Goal: Task Accomplishment & Management: Use online tool/utility

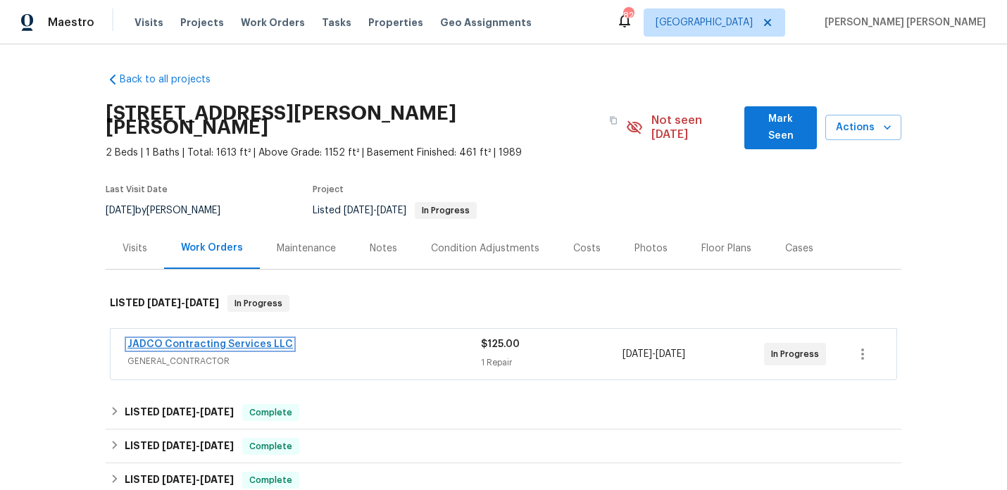
click at [256, 339] on link "JADCO Contracting Services LLC" at bounding box center [209, 344] width 165 height 10
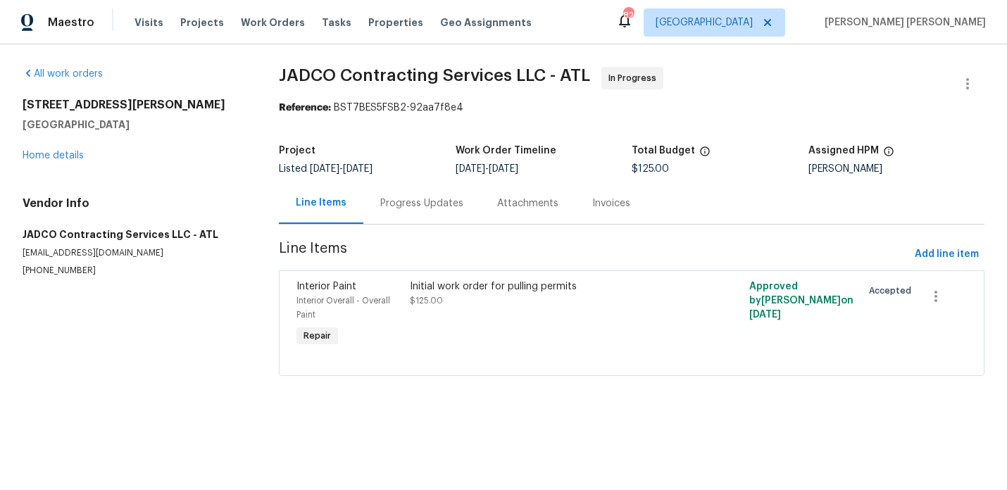
click at [408, 211] on div "Progress Updates" at bounding box center [421, 203] width 117 height 42
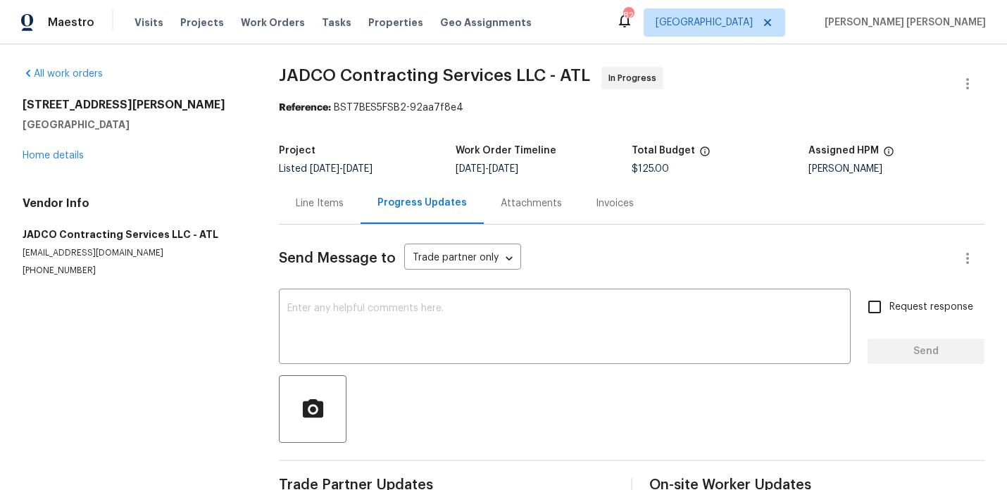
scroll to position [33, 0]
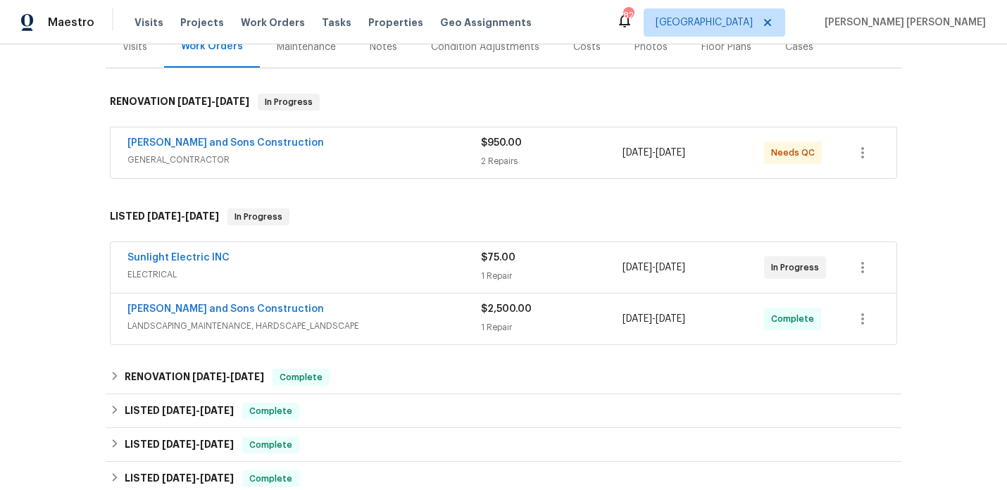
scroll to position [189, 0]
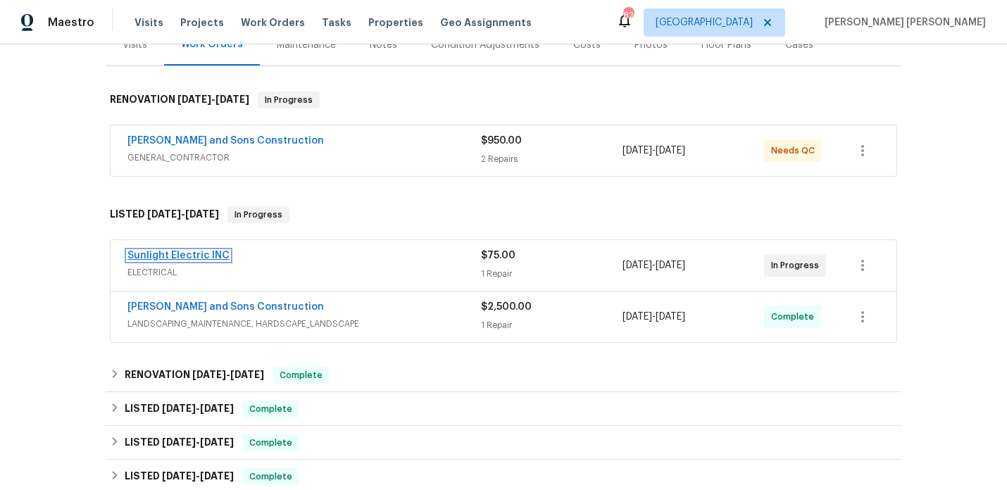
click at [220, 256] on link "Sunlight Electric INC" at bounding box center [178, 256] width 102 height 10
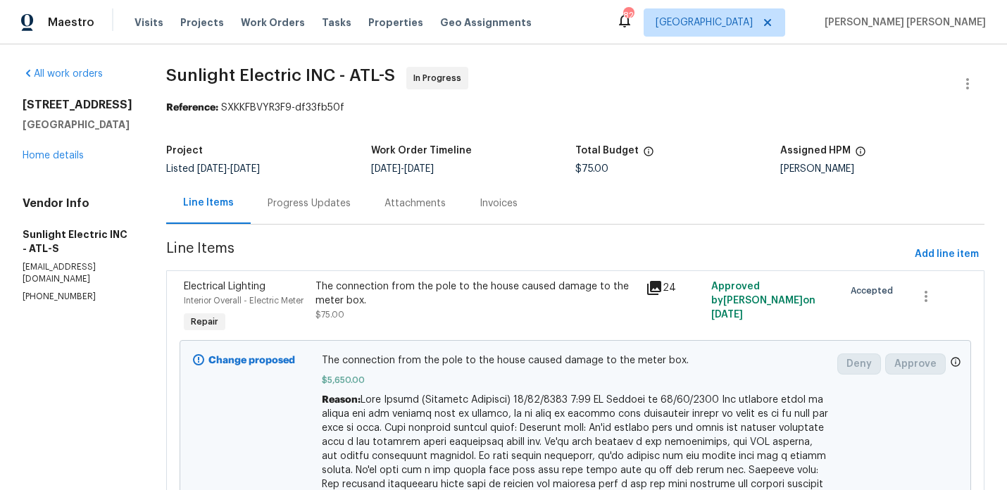
click at [343, 208] on div "Progress Updates" at bounding box center [308, 203] width 83 height 14
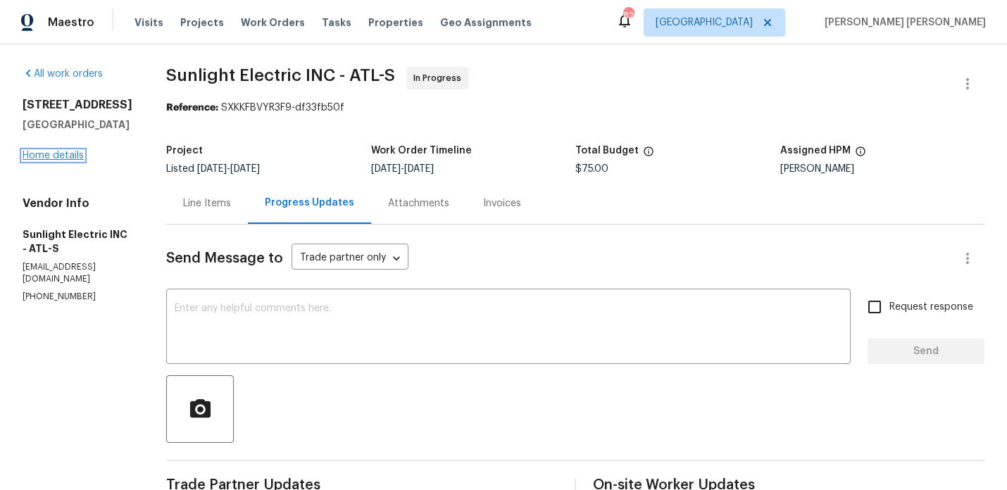
click at [68, 158] on link "Home details" at bounding box center [53, 156] width 61 height 10
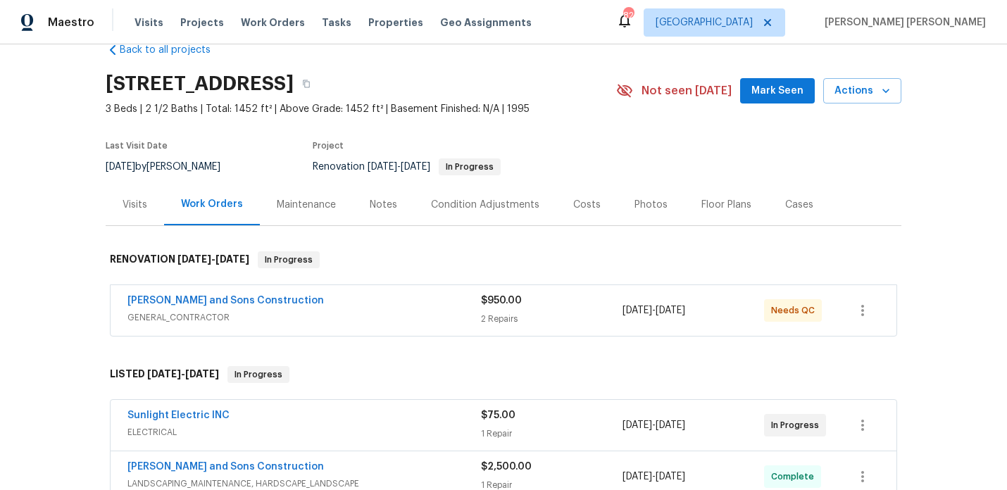
scroll to position [87, 0]
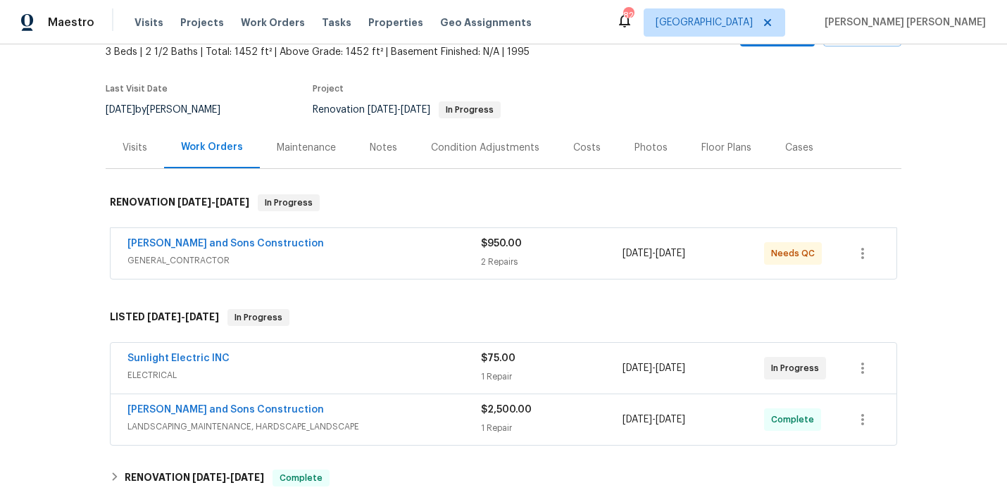
click at [287, 257] on span "GENERAL_CONTRACTOR" at bounding box center [303, 260] width 353 height 14
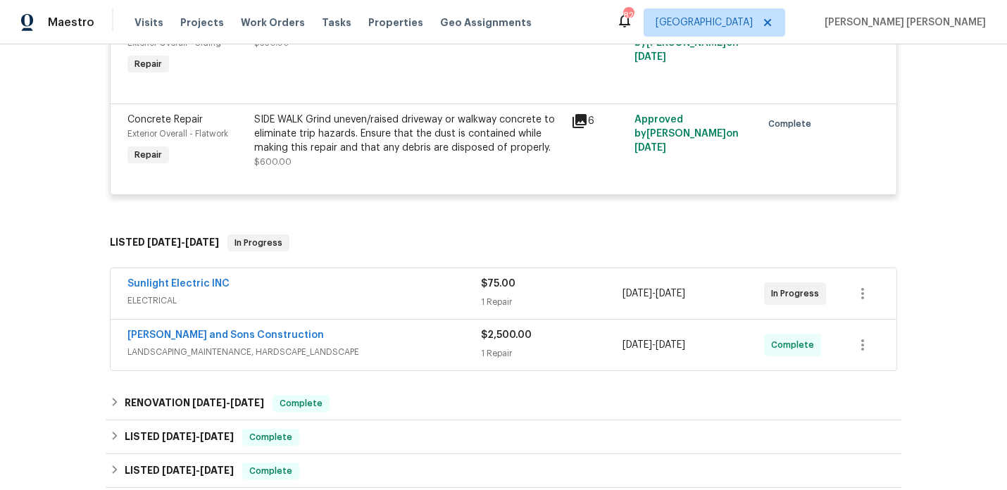
scroll to position [394, 0]
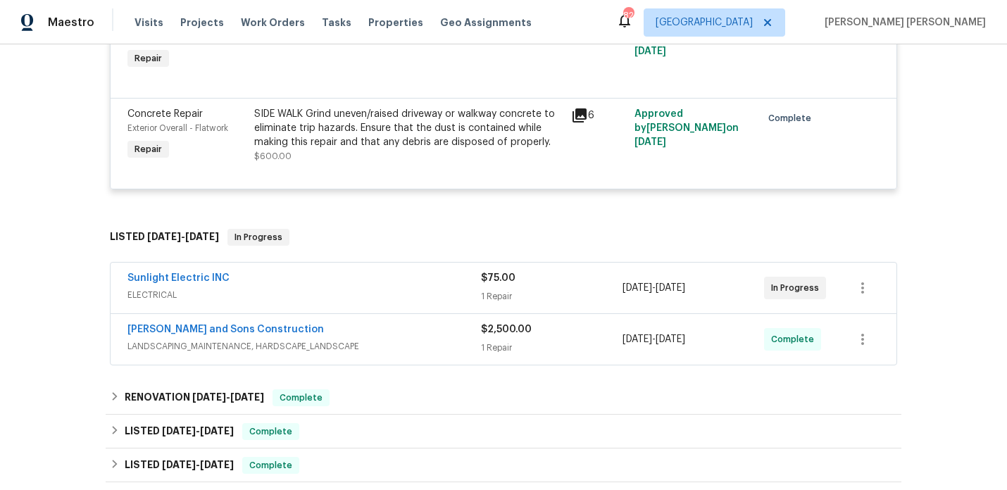
click at [398, 334] on div "Reyes and Sons Construction" at bounding box center [303, 330] width 353 height 17
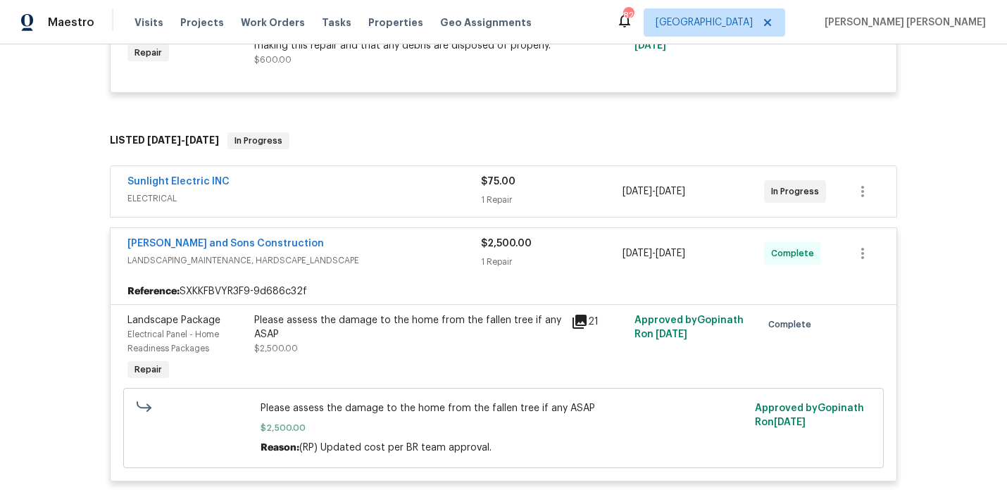
scroll to position [507, 0]
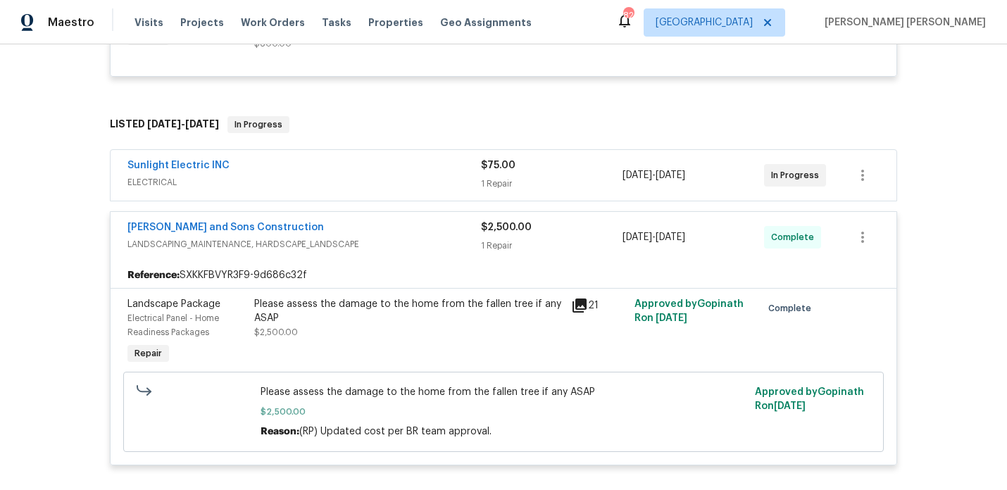
click at [577, 312] on icon at bounding box center [579, 305] width 14 height 14
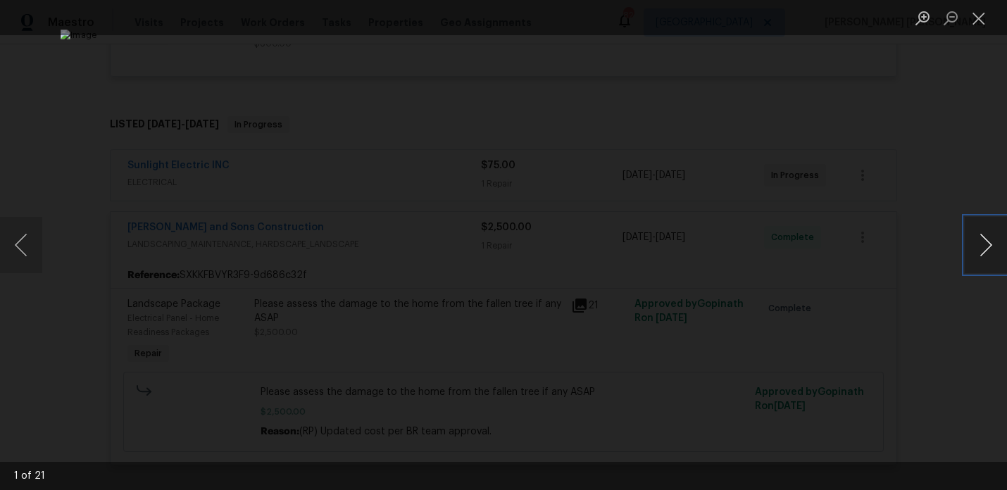
click at [983, 241] on button "Next image" at bounding box center [985, 245] width 42 height 56
click at [27, 239] on button "Previous image" at bounding box center [21, 245] width 42 height 56
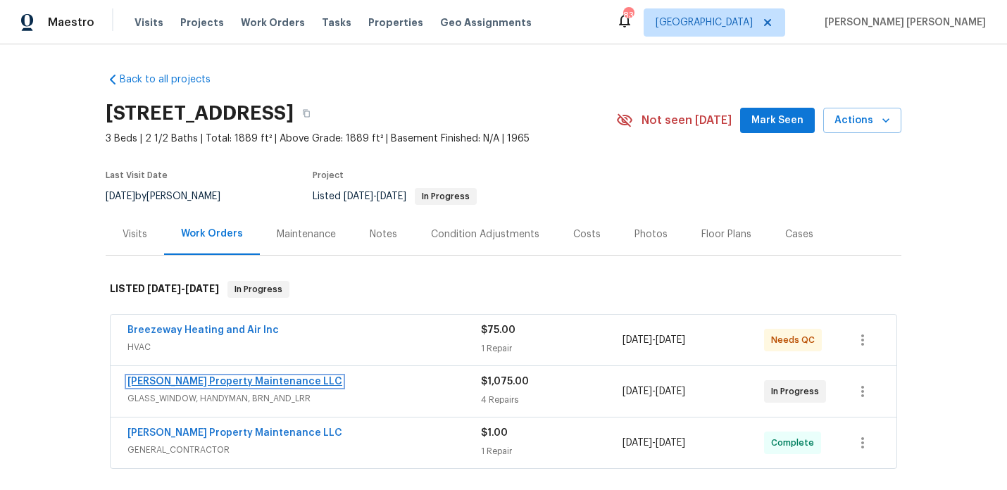
click at [188, 384] on link "[PERSON_NAME] Property Maintenance LLC" at bounding box center [234, 382] width 215 height 10
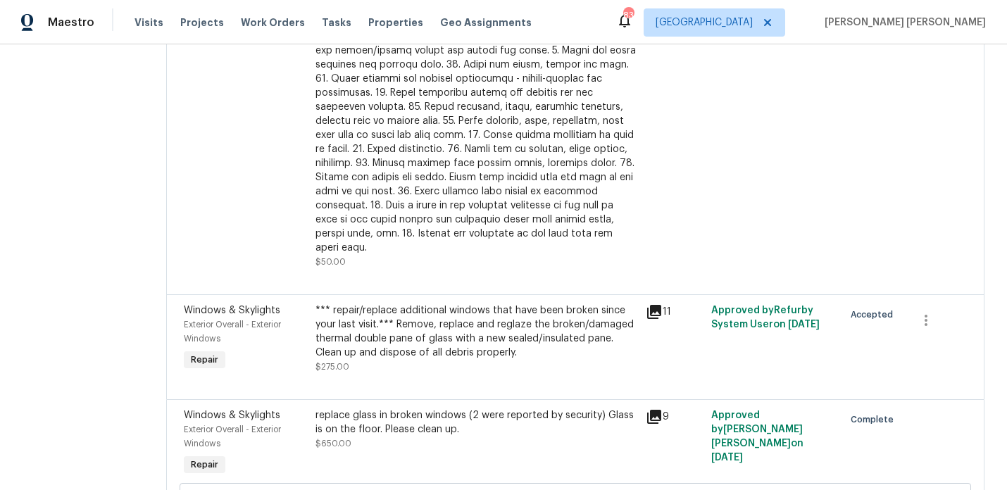
scroll to position [612, 0]
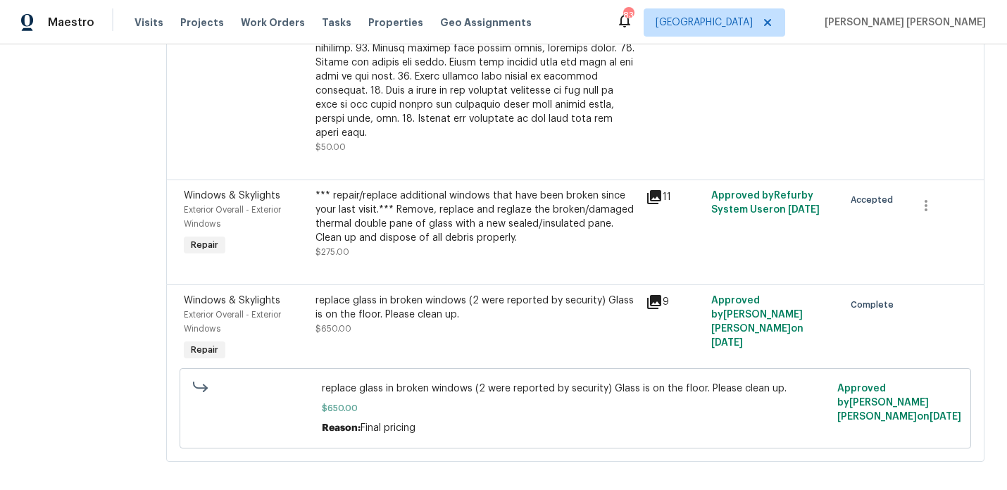
click at [653, 190] on icon at bounding box center [654, 197] width 14 height 14
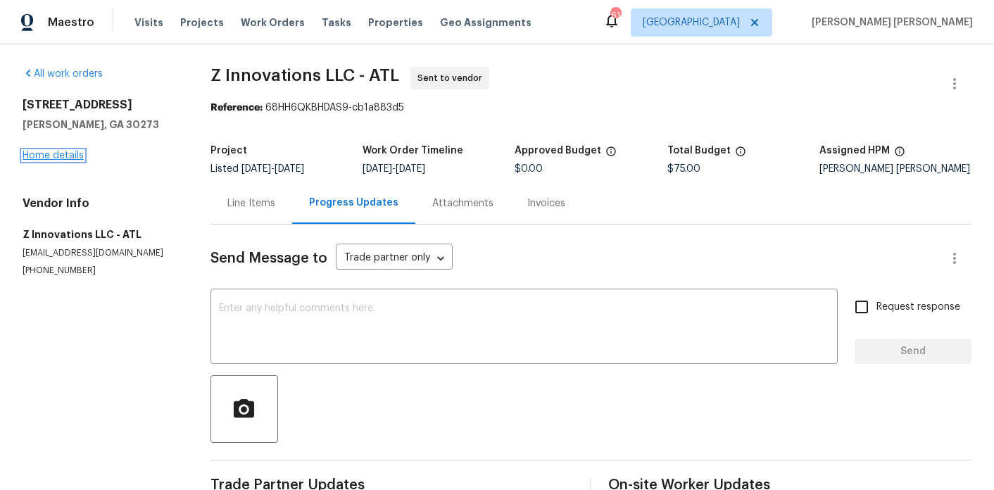
click at [56, 153] on link "Home details" at bounding box center [53, 156] width 61 height 10
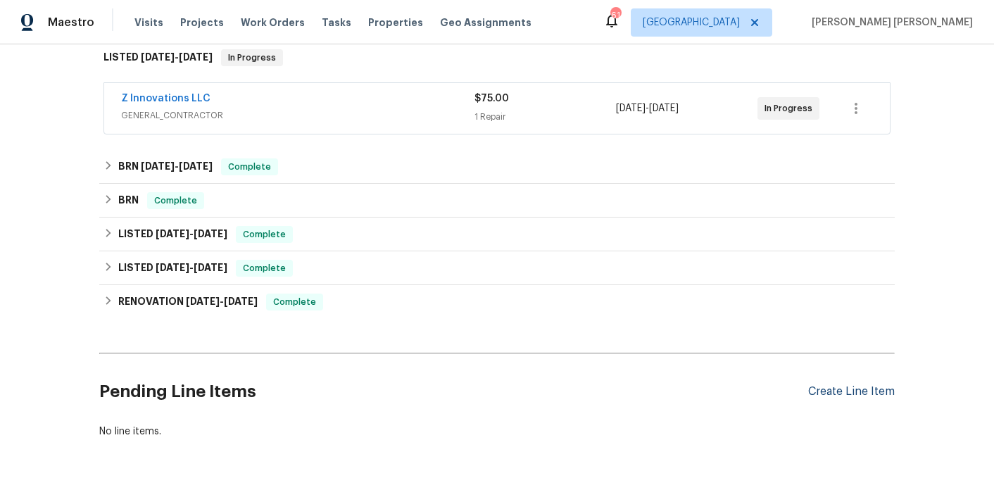
scroll to position [276, 0]
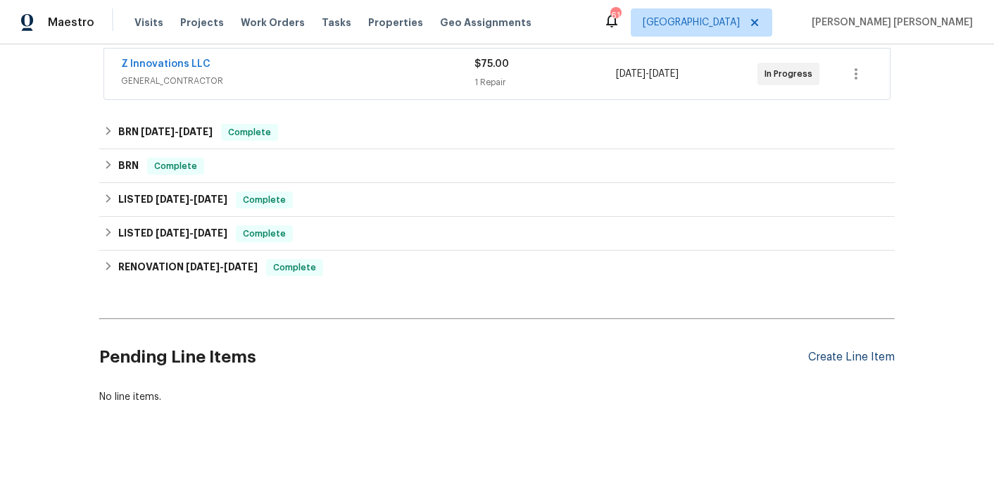
click at [853, 351] on div "Create Line Item" at bounding box center [851, 357] width 87 height 13
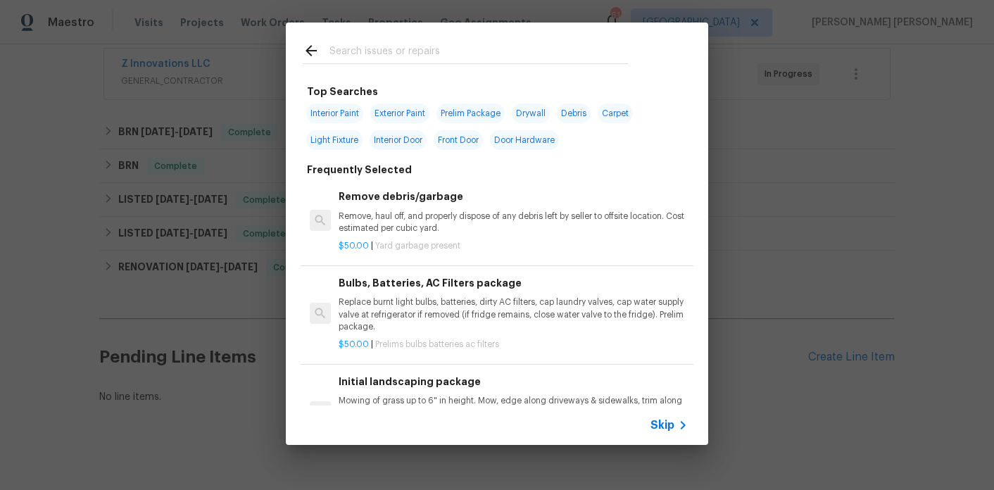
click at [417, 47] on input "text" at bounding box center [478, 52] width 298 height 21
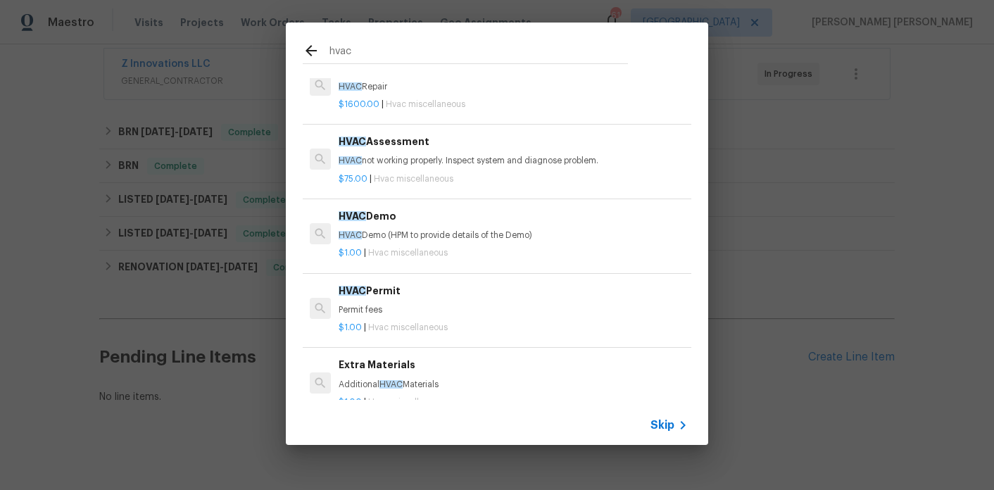
scroll to position [0, 0]
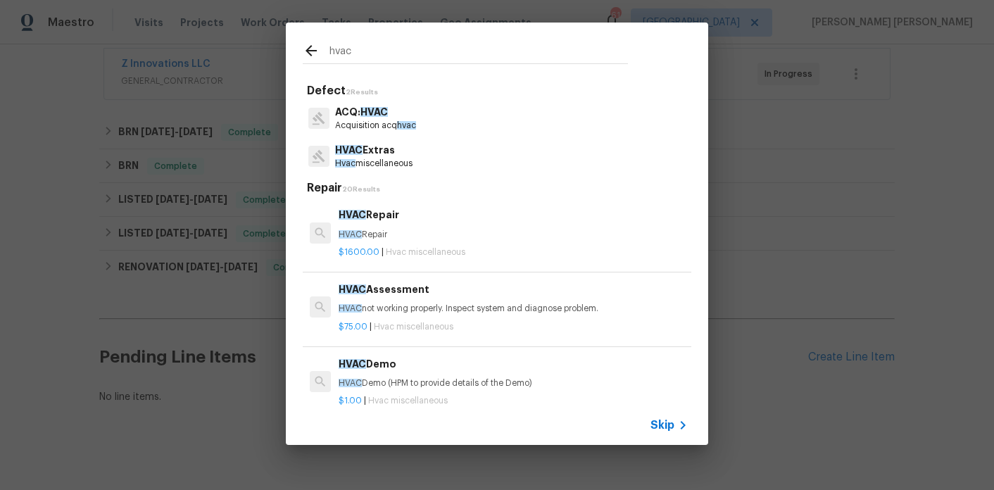
type input "hvac"
click at [388, 116] on span "HVAC" at bounding box center [373, 112] width 27 height 10
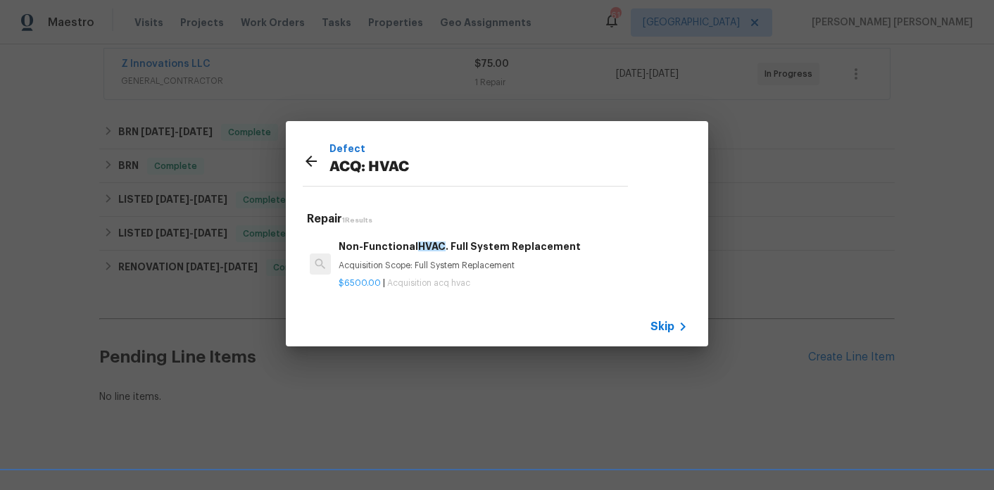
scroll to position [2, 0]
click at [308, 162] on icon at bounding box center [311, 161] width 11 height 11
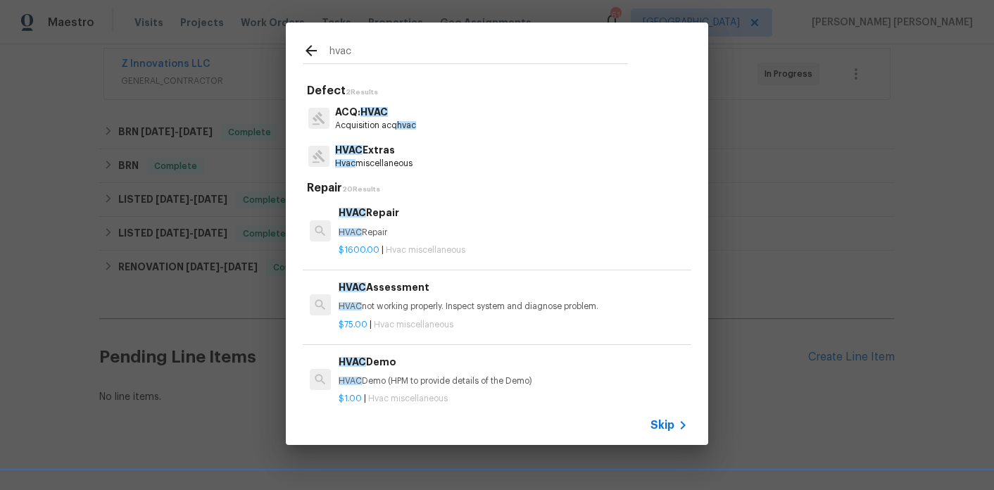
click at [356, 156] on p "HVAC Extras" at bounding box center [373, 150] width 77 height 15
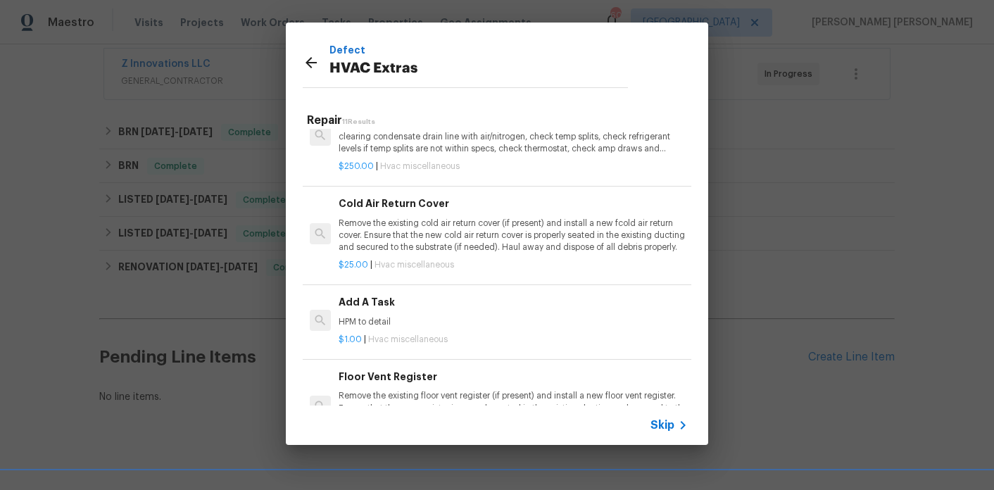
scroll to position [565, 0]
